Goal: Navigation & Orientation: Go to known website

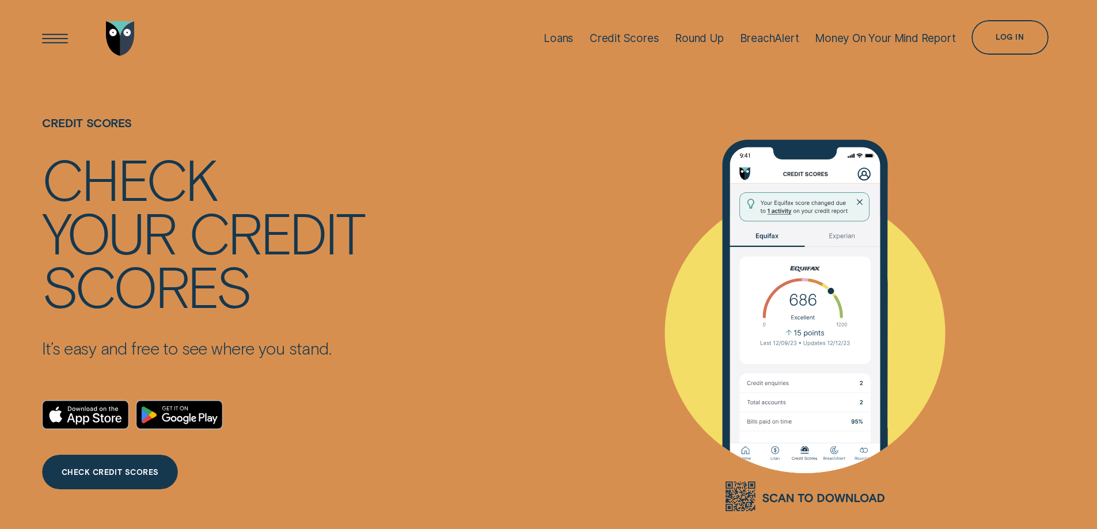
click at [127, 31] on img "Go to home page" at bounding box center [120, 38] width 29 height 35
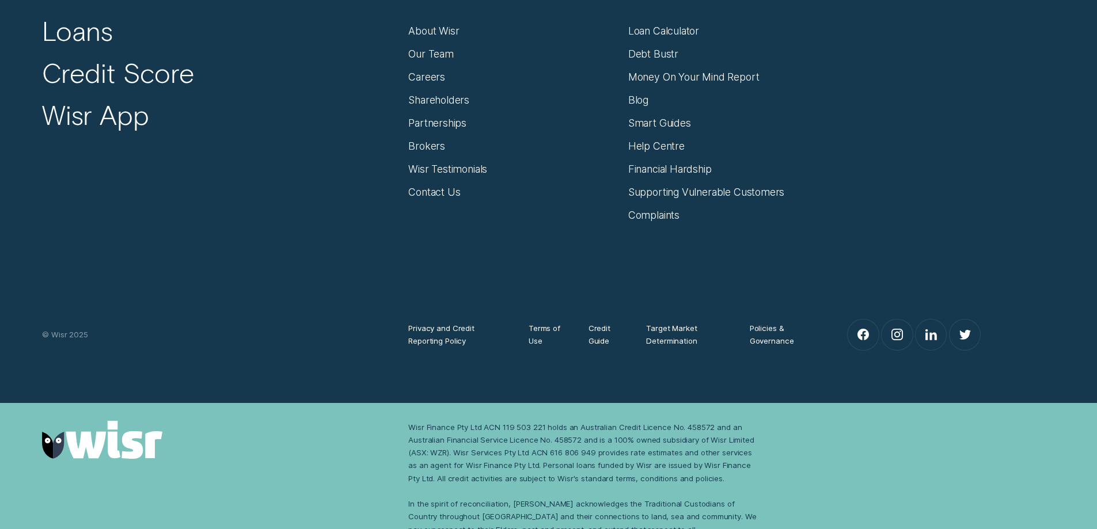
scroll to position [5063, 0]
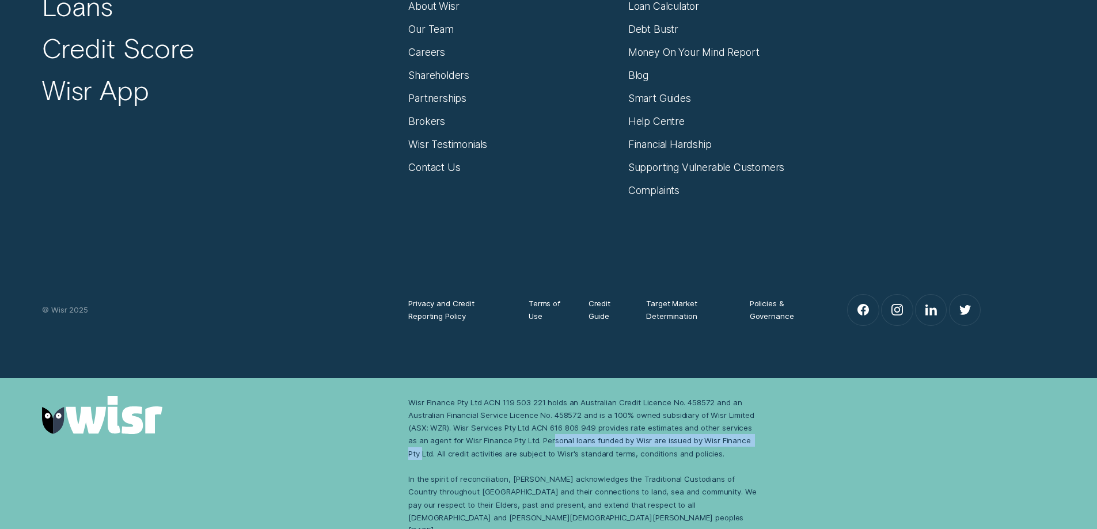
drag, startPoint x: 408, startPoint y: 448, endPoint x: 543, endPoint y: 445, distance: 135.4
click at [542, 445] on div "Wisr Finance Pty Ltd ACN 119 503 221 holds an Australian Credit Licence No. 458…" at bounding box center [585, 466] width 366 height 141
click at [864, 445] on div "Wisr Finance Pty Ltd ACN 119 503 221 holds an Australian Credit Licence No. 458…" at bounding box center [549, 466] width 1026 height 141
